Goal: Check status: Check status

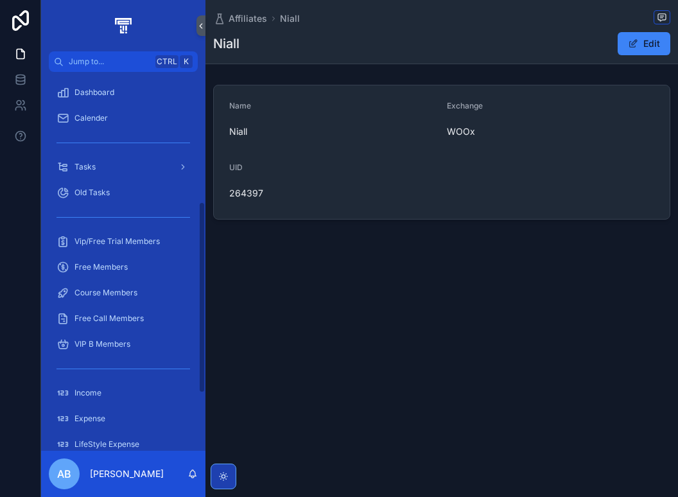
scroll to position [257, 0]
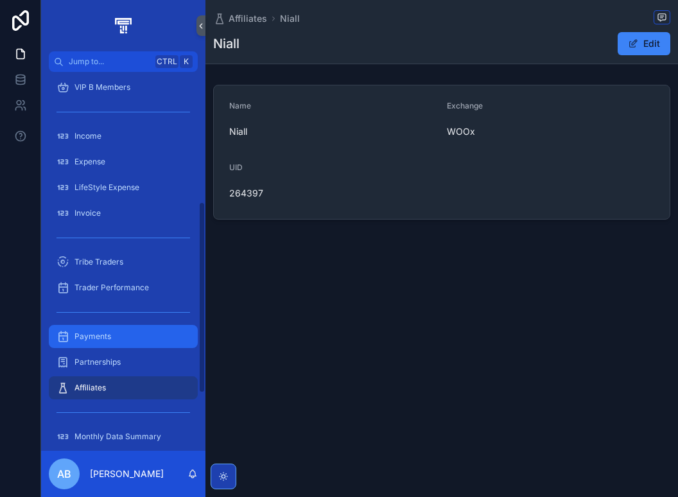
click at [109, 335] on span "Payments" at bounding box center [92, 336] width 37 height 10
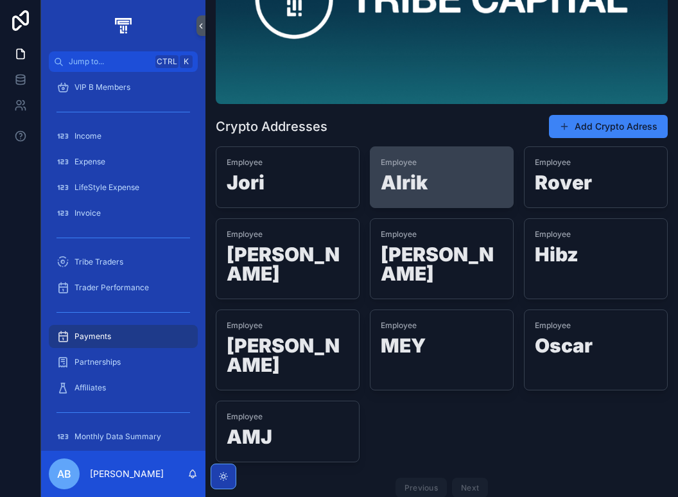
scroll to position [149, 0]
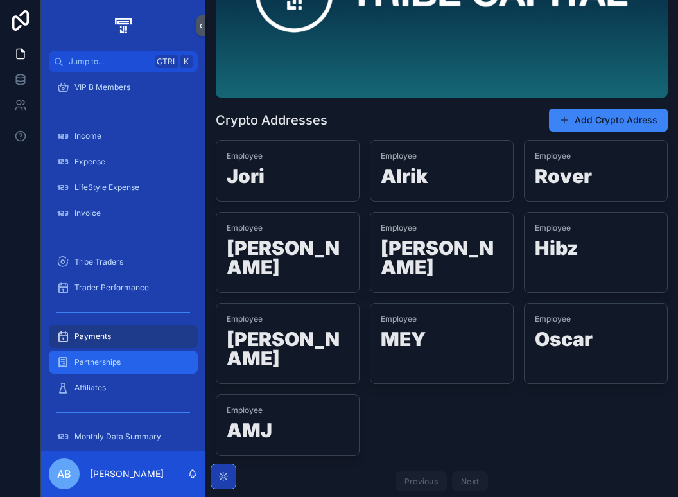
click at [108, 366] on span "Partnerships" at bounding box center [97, 362] width 46 height 10
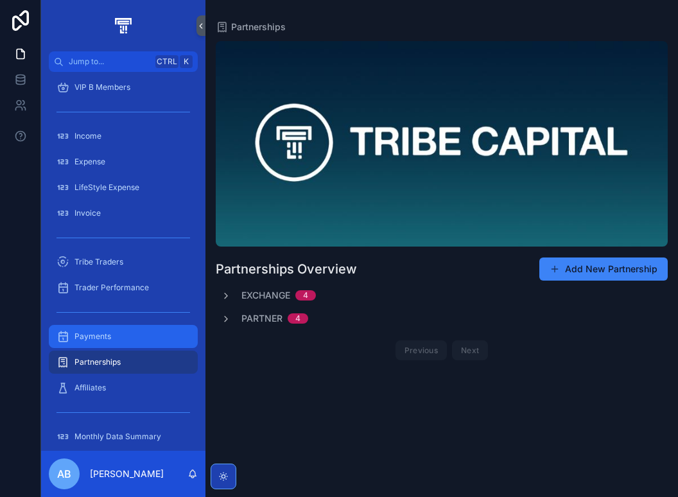
click at [112, 334] on div "Payments" at bounding box center [123, 336] width 134 height 21
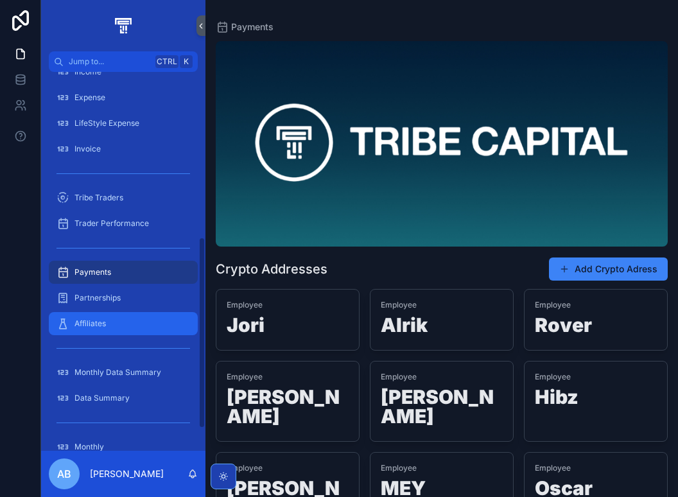
scroll to position [370, 0]
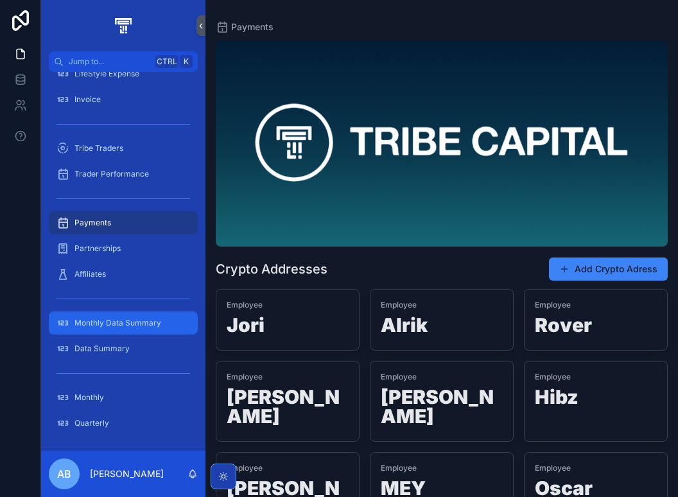
click at [133, 321] on span "Monthly Data Summary" at bounding box center [117, 323] width 87 height 10
